Goal: Task Accomplishment & Management: Use online tool/utility

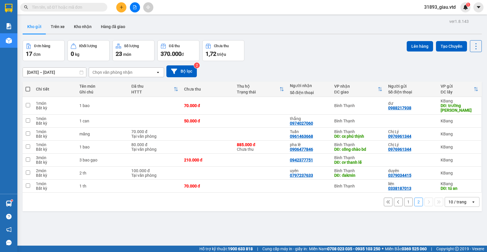
scroll to position [27, 0]
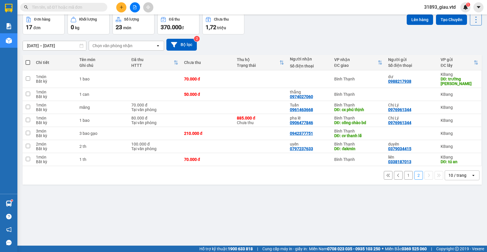
click at [404, 175] on button "1" at bounding box center [408, 175] width 9 height 9
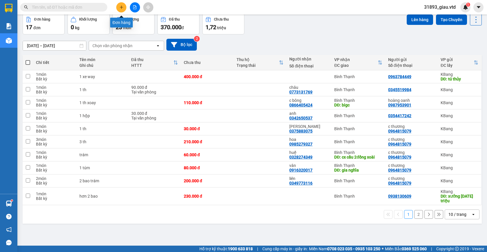
click at [120, 6] on icon "plus" at bounding box center [121, 7] width 4 height 4
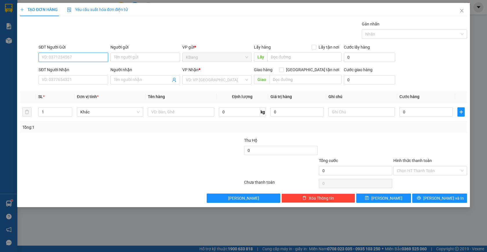
drag, startPoint x: 58, startPoint y: 60, endPoint x: 104, endPoint y: 59, distance: 46.4
click at [83, 59] on input "SĐT Người Gửi" at bounding box center [74, 57] width 70 height 9
click at [52, 68] on div "0395174434 - hường" at bounding box center [73, 69] width 63 height 6
type input "0395174434"
type input "hường"
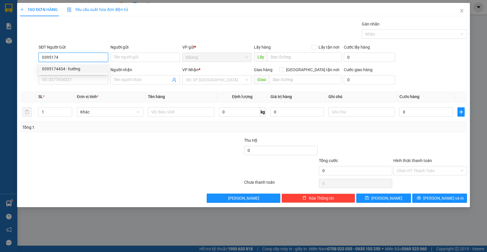
type input "0353229928"
type input "thảo"
type input "0395174434"
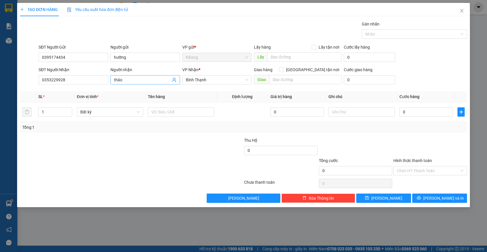
click at [172, 79] on icon "user-add" at bounding box center [174, 80] width 5 height 5
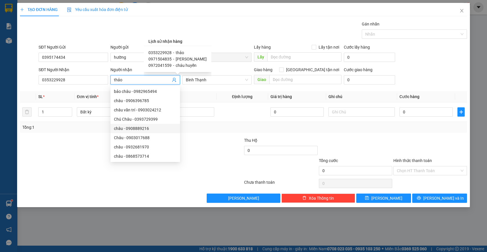
click at [167, 60] on span "0971504835" at bounding box center [159, 59] width 23 height 5
type input "0971504835"
type input "[PERSON_NAME]"
checkbox input "true"
type input "cầu ông bố"
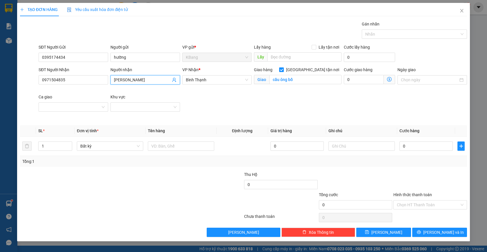
click at [283, 70] on input "[GEOGRAPHIC_DATA] tận nơi" at bounding box center [281, 70] width 4 height 4
checkbox input "false"
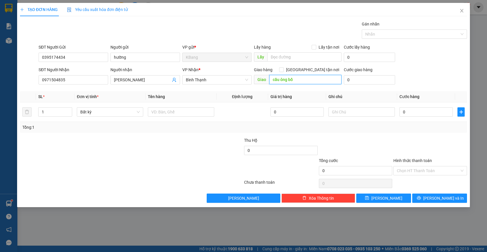
click at [295, 78] on input "cầu ông bố" at bounding box center [305, 79] width 72 height 9
type input "2"
type input "eon"
click at [165, 114] on input "text" at bounding box center [181, 112] width 66 height 9
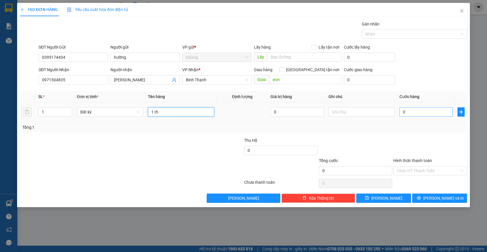
type input "1 th"
type input "5"
type input "50"
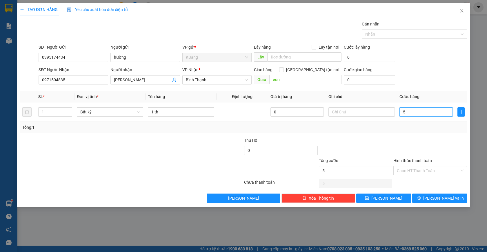
type input "50"
type input "500"
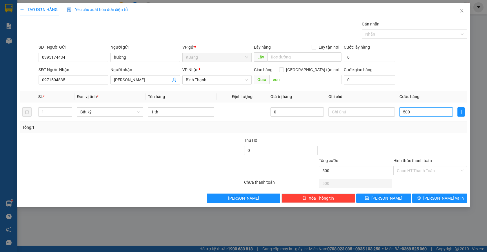
type input "5.000"
type input "50.000"
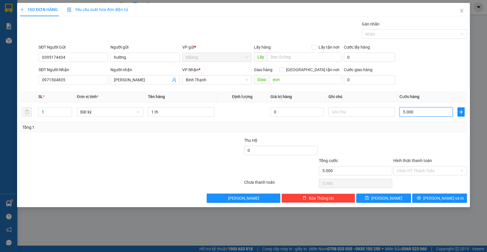
type input "50.000"
click at [418, 169] on input "Hình thức thanh toán" at bounding box center [428, 171] width 63 height 9
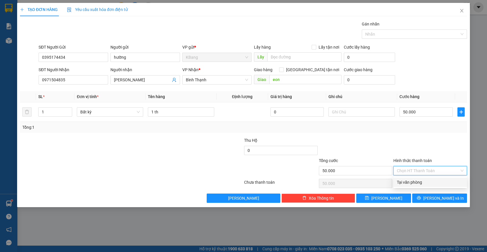
click at [426, 184] on div "Tại văn phòng" at bounding box center [430, 182] width 67 height 6
type input "0"
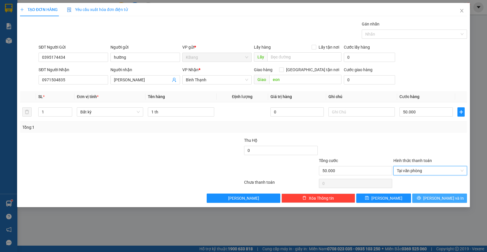
click at [438, 199] on span "[PERSON_NAME] và In" at bounding box center [443, 198] width 41 height 6
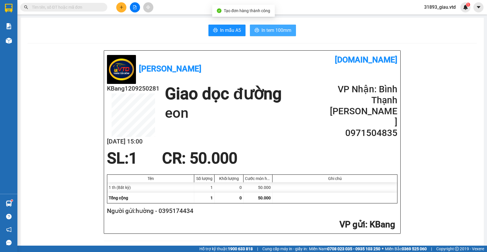
click at [265, 34] on span "In tem 100mm" at bounding box center [276, 30] width 30 height 7
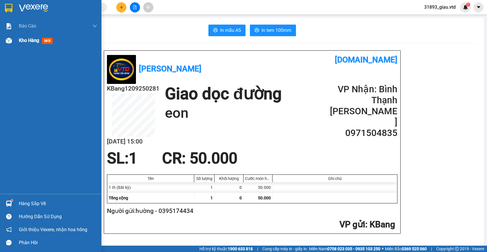
click at [48, 43] on span "mới" at bounding box center [47, 41] width 11 height 6
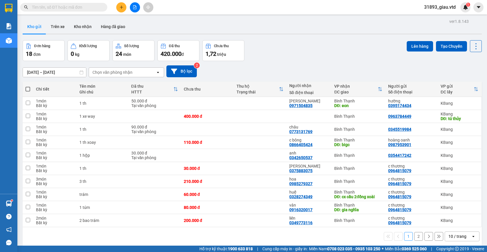
click at [26, 89] on span at bounding box center [28, 89] width 5 height 5
click at [28, 86] on input "checkbox" at bounding box center [28, 86] width 0 height 0
checkbox input "true"
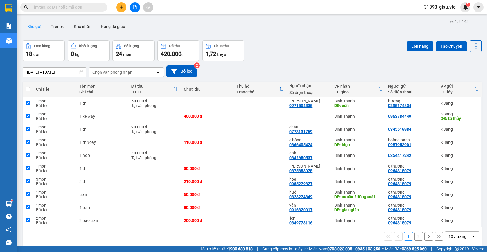
checkbox input "true"
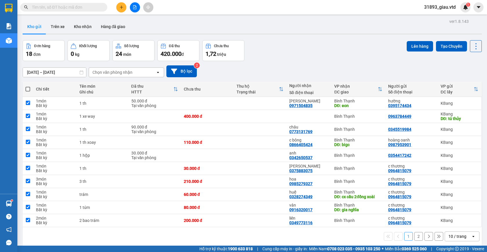
checkbox input "true"
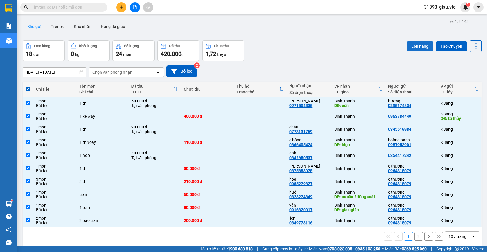
click at [415, 46] on button "Lên hàng" at bounding box center [420, 46] width 26 height 10
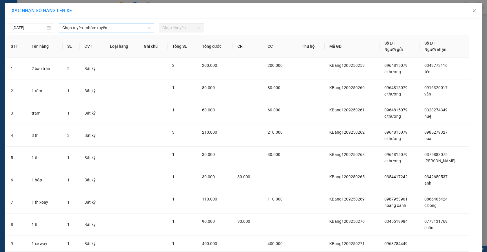
click at [95, 28] on span "Chọn tuyến - nhóm tuyến" at bounding box center [106, 27] width 88 height 9
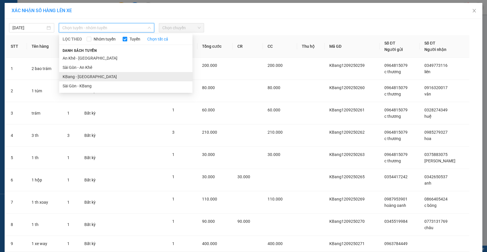
click at [70, 76] on li "KBang - [GEOGRAPHIC_DATA]" at bounding box center [125, 76] width 133 height 9
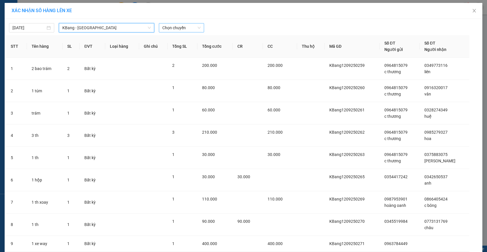
click at [169, 28] on span "Chọn chuyến" at bounding box center [181, 27] width 38 height 9
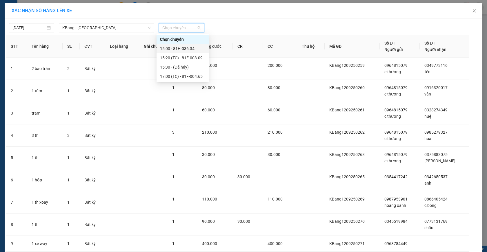
click at [183, 50] on div "15:00 - 81H-036.34" at bounding box center [182, 49] width 45 height 6
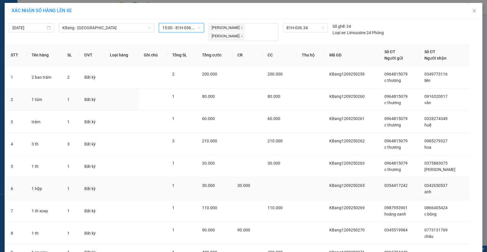
scroll to position [73, 0]
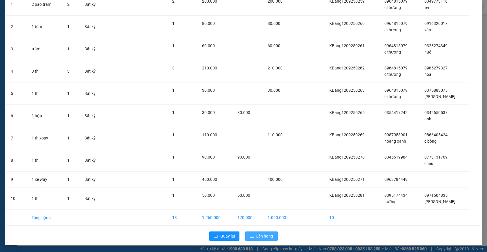
click at [263, 237] on span "Lên hàng" at bounding box center [264, 236] width 17 height 6
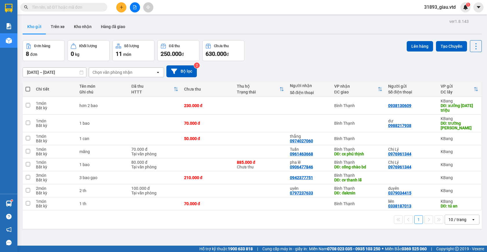
click at [29, 89] on span at bounding box center [28, 89] width 5 height 5
click at [28, 86] on input "checkbox" at bounding box center [28, 86] width 0 height 0
checkbox input "true"
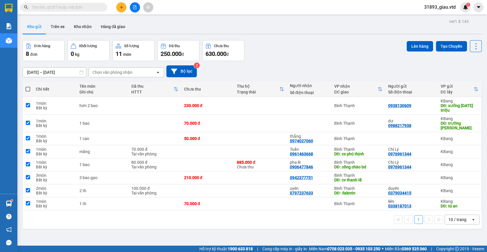
checkbox input "true"
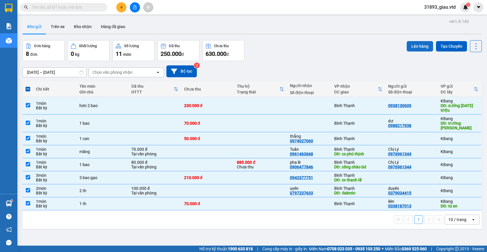
click at [408, 44] on button "Lên hàng" at bounding box center [420, 46] width 26 height 10
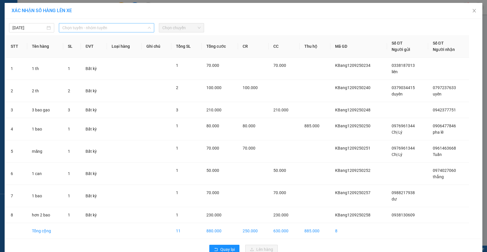
click at [83, 26] on span "Chọn tuyến - nhóm tuyến" at bounding box center [106, 27] width 88 height 9
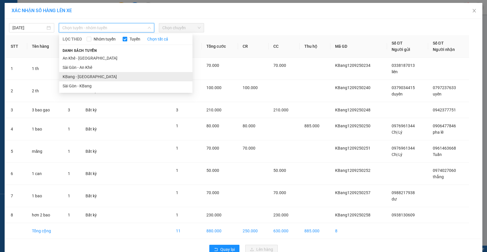
click at [74, 77] on li "KBang - [GEOGRAPHIC_DATA]" at bounding box center [125, 76] width 133 height 9
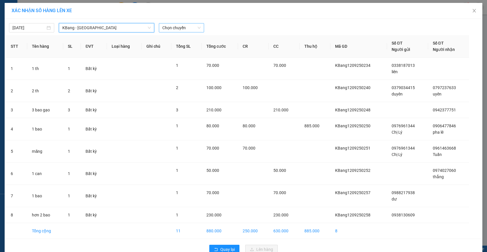
click at [172, 29] on span "Chọn chuyến" at bounding box center [181, 27] width 38 height 9
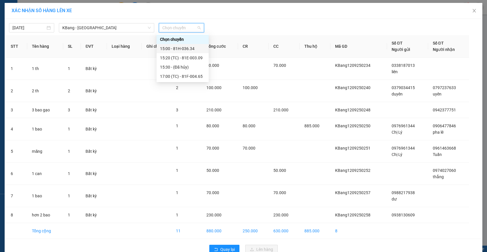
click at [183, 49] on div "15:00 - 81H-036.34" at bounding box center [182, 49] width 45 height 6
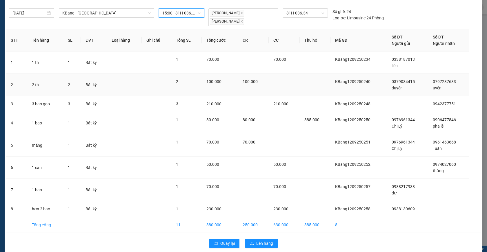
scroll to position [22, 0]
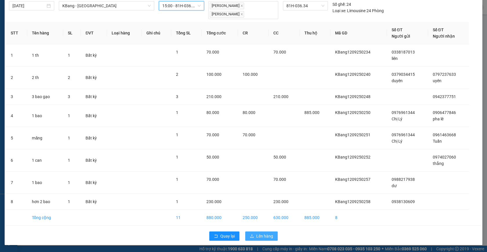
click at [259, 238] on span "Lên hàng" at bounding box center [264, 236] width 17 height 6
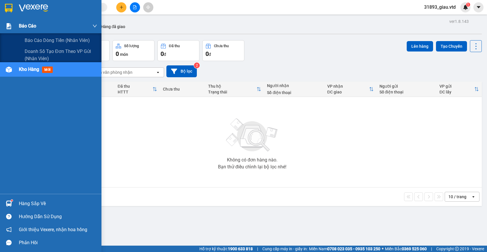
click at [43, 25] on div "Báo cáo" at bounding box center [58, 26] width 78 height 14
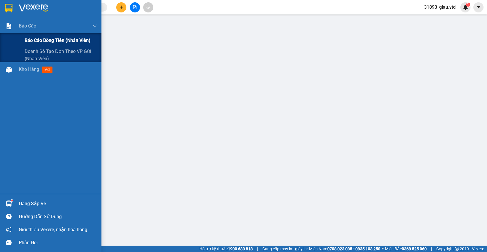
click at [53, 40] on span "Báo cáo dòng tiền (nhân viên)" at bounding box center [58, 40] width 66 height 7
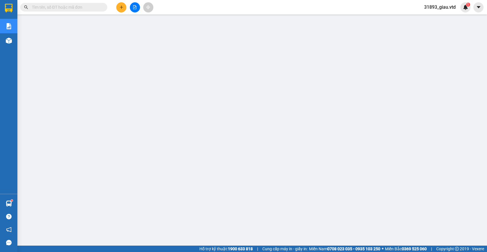
click at [54, 7] on input "text" at bounding box center [66, 7] width 68 height 6
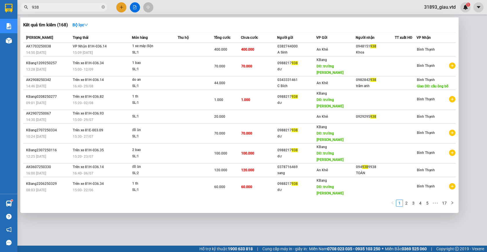
type input "938"
click at [382, 239] on div at bounding box center [243, 126] width 487 height 252
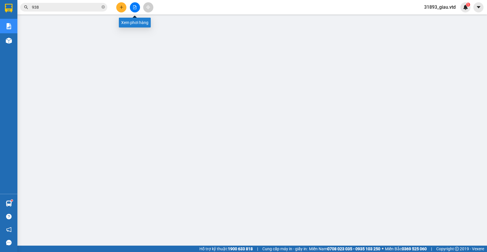
click at [134, 6] on icon "file-add" at bounding box center [135, 7] width 4 height 4
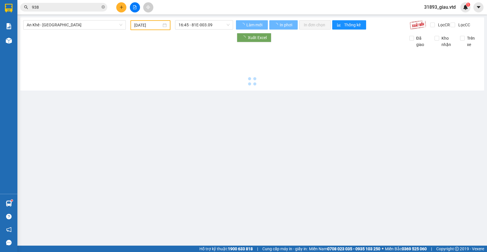
type input "[DATE]"
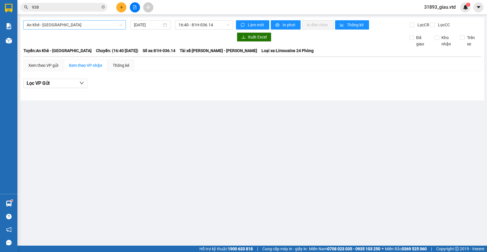
click at [48, 26] on span "An Khê - [GEOGRAPHIC_DATA]" at bounding box center [75, 25] width 96 height 9
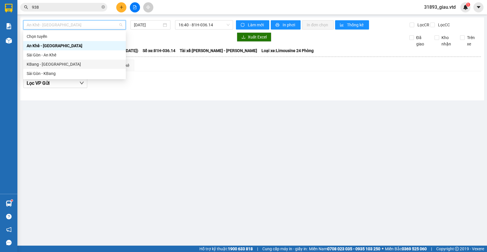
click at [42, 63] on div "KBang - [GEOGRAPHIC_DATA]" at bounding box center [75, 64] width 96 height 6
type input "[DATE]"
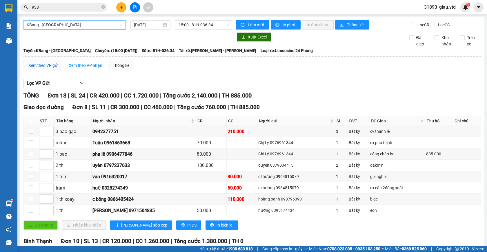
click at [45, 69] on div "Xem theo VP gửi" at bounding box center [43, 65] width 30 height 6
